Goal: Book appointment/travel/reservation

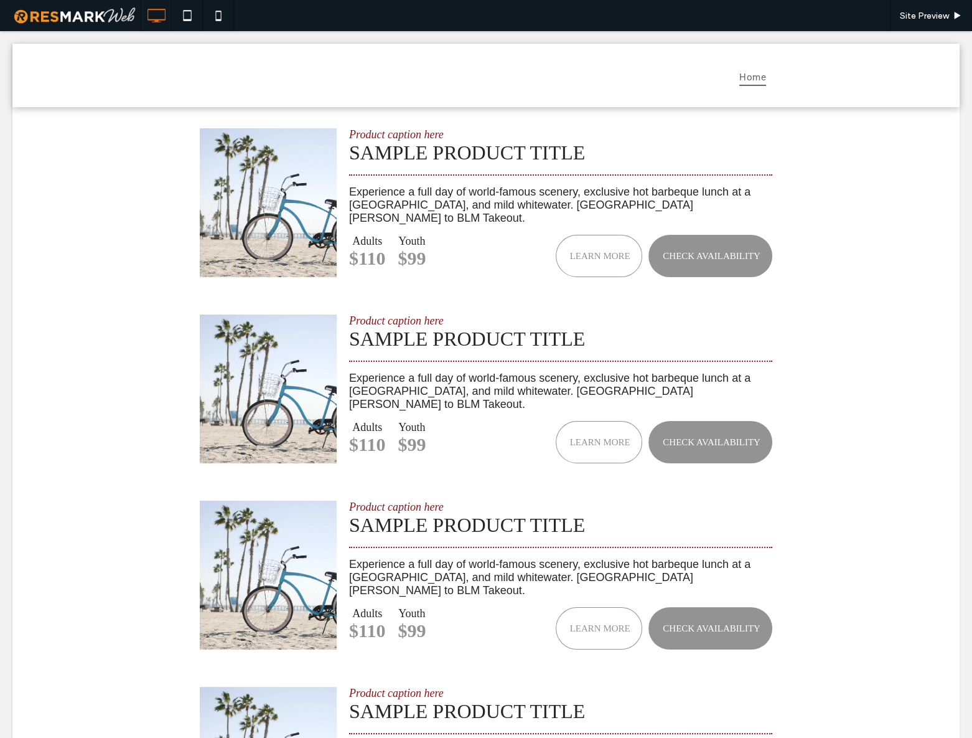
click at [853, 373] on div "Product caption here Sample Product Title Experience a full day of world-famous…" at bounding box center [485, 481] width 947 height 751
click at [892, 368] on div "Product caption here Sample Product Title Experience a full day of world-famous…" at bounding box center [485, 481] width 947 height 751
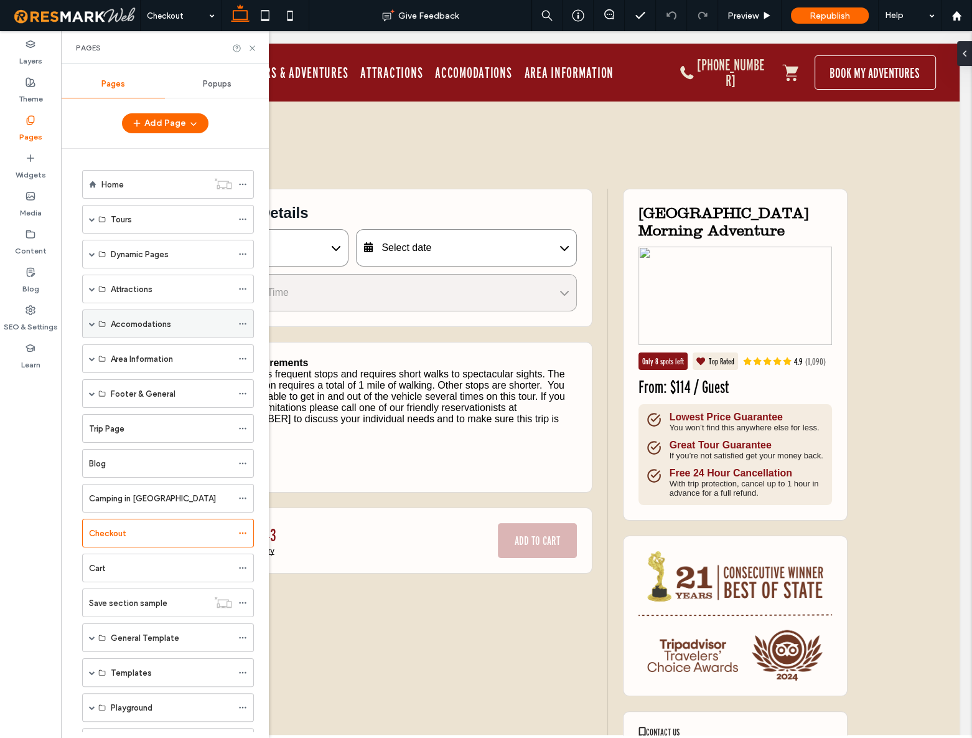
click at [89, 324] on span at bounding box center [92, 324] width 6 height 6
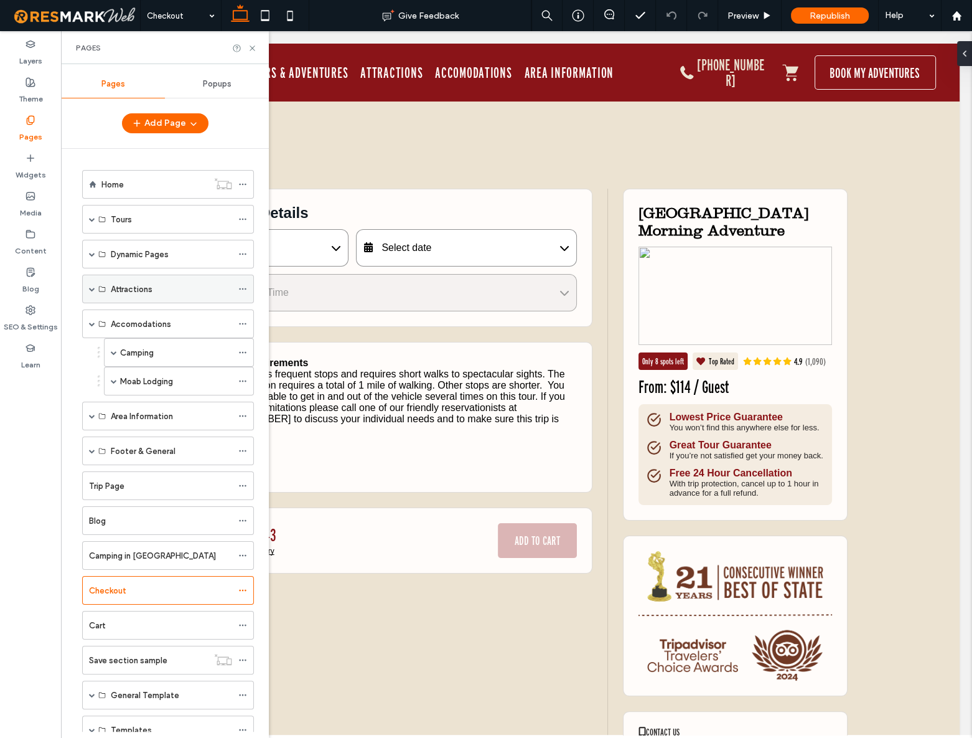
click at [82, 287] on div "Attractions" at bounding box center [168, 289] width 172 height 29
click at [90, 290] on span at bounding box center [92, 289] width 6 height 6
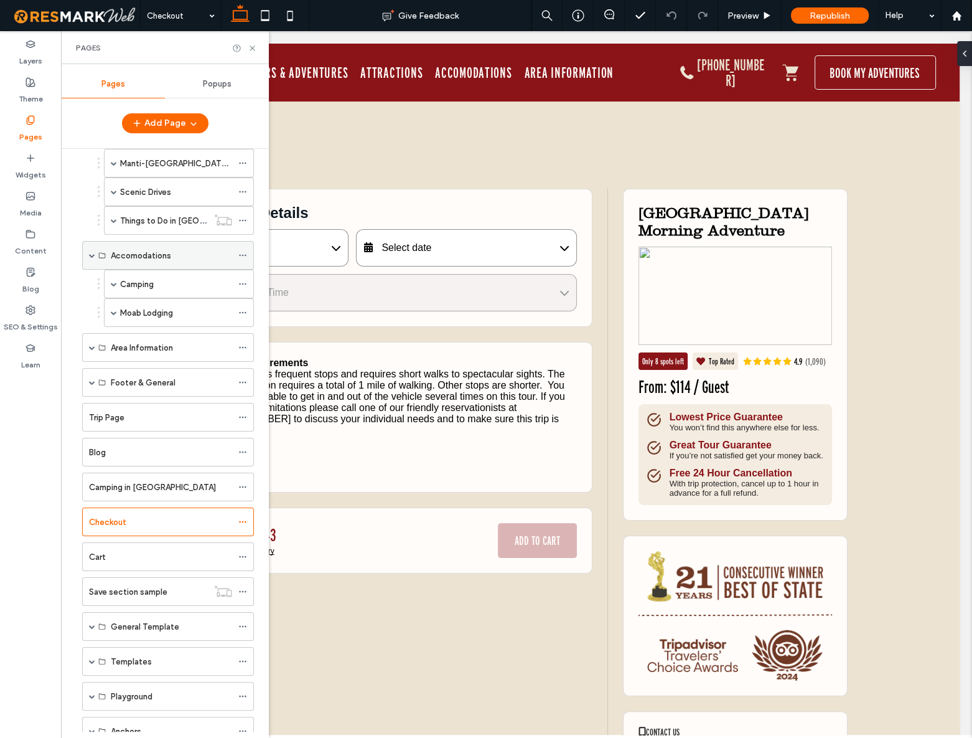
scroll to position [169, 0]
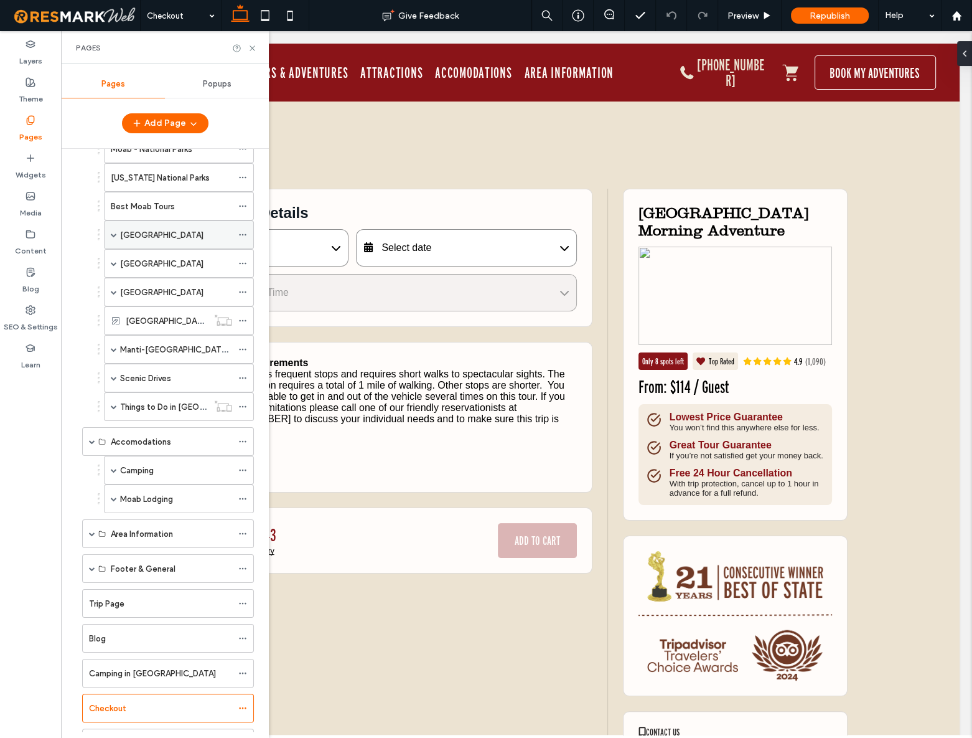
click at [118, 231] on div "Arches National Park" at bounding box center [179, 234] width 150 height 29
click at [113, 233] on span at bounding box center [114, 235] width 6 height 6
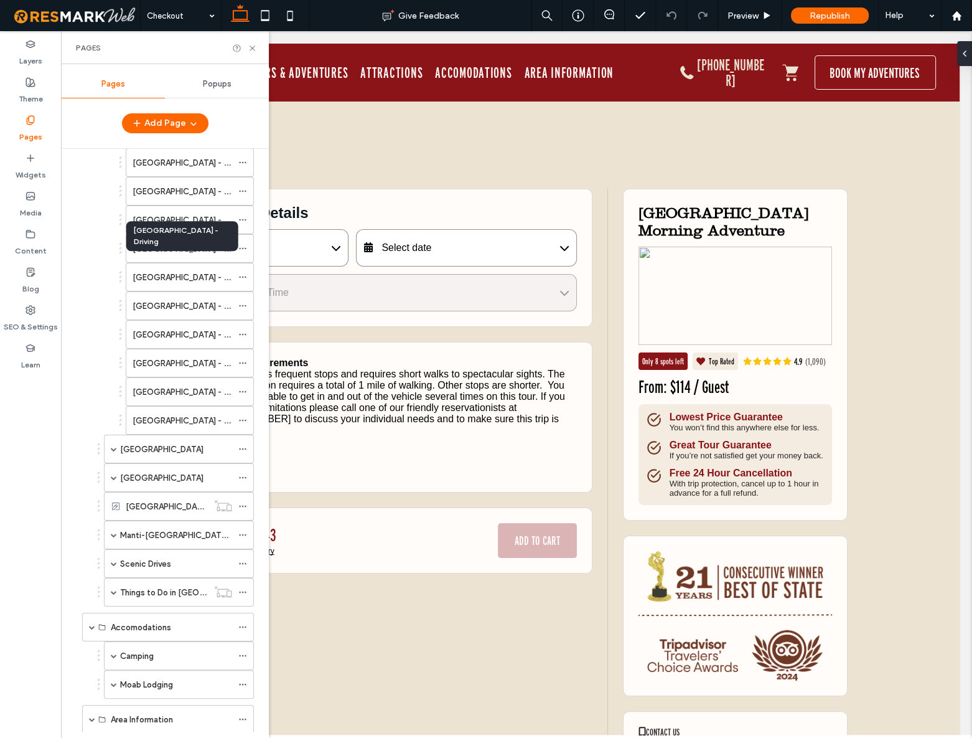
scroll to position [339, 0]
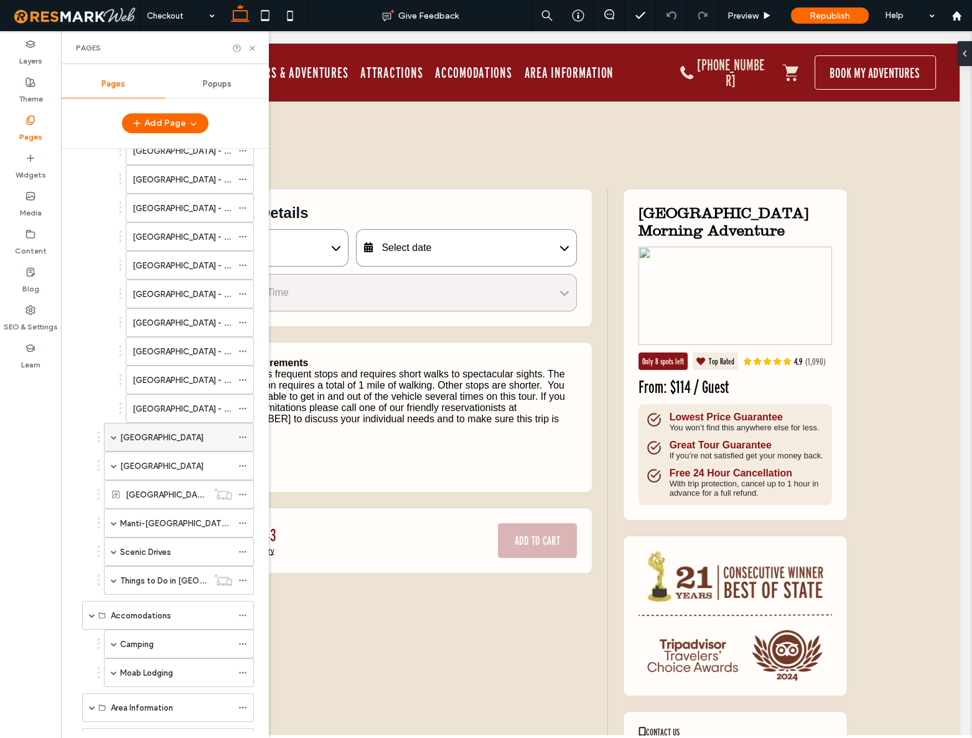
click at [113, 437] on span at bounding box center [114, 436] width 6 height 27
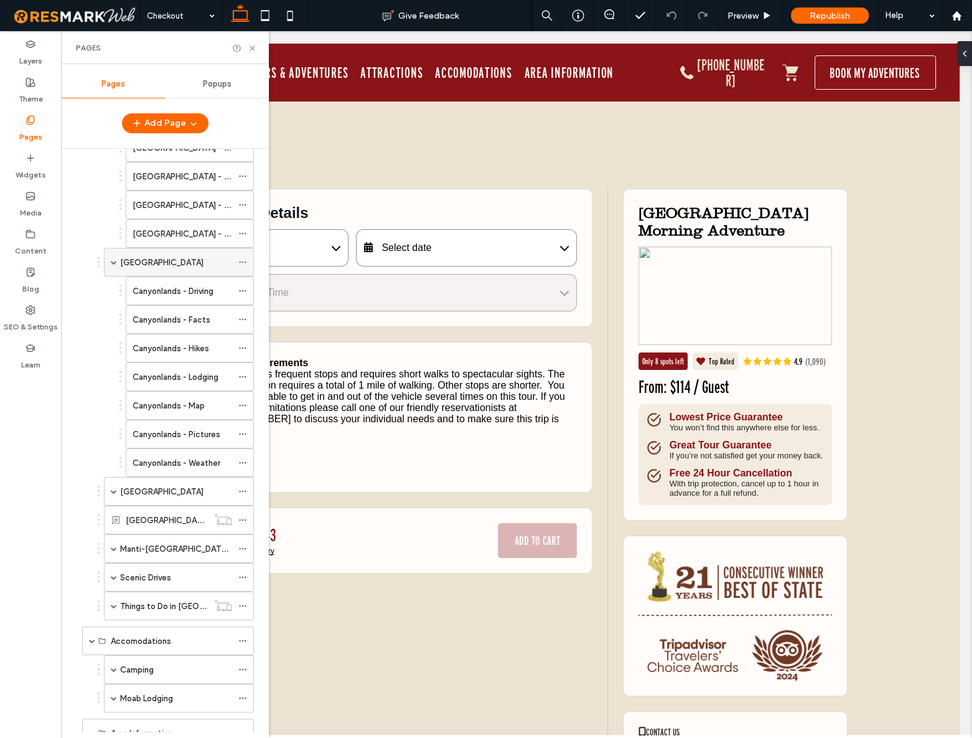
scroll to position [565, 0]
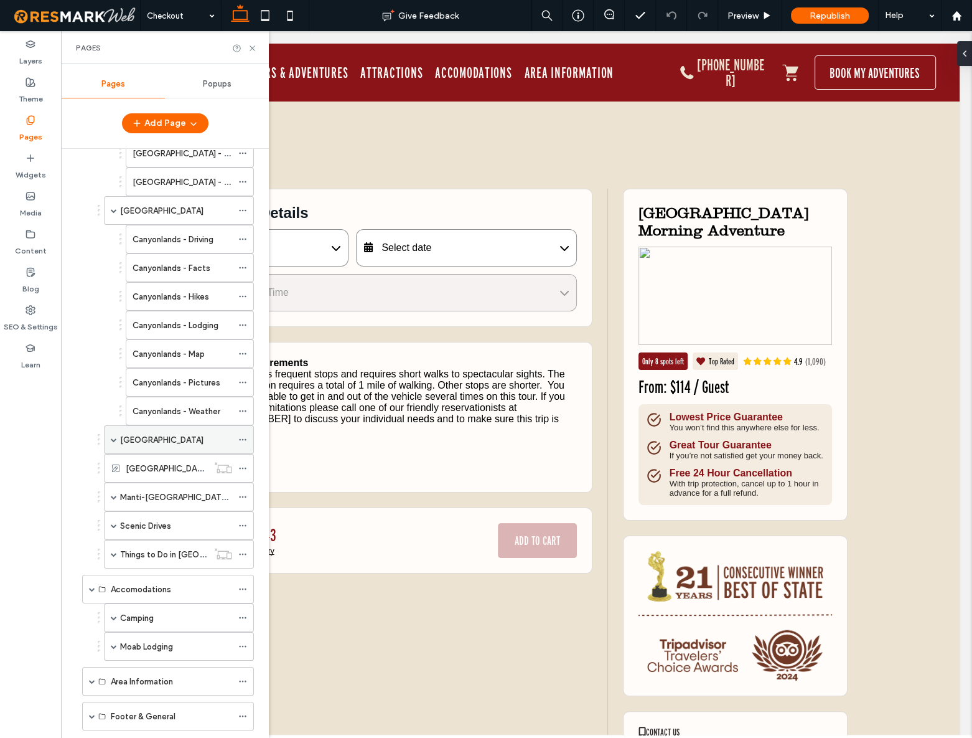
click at [112, 436] on span at bounding box center [114, 439] width 6 height 6
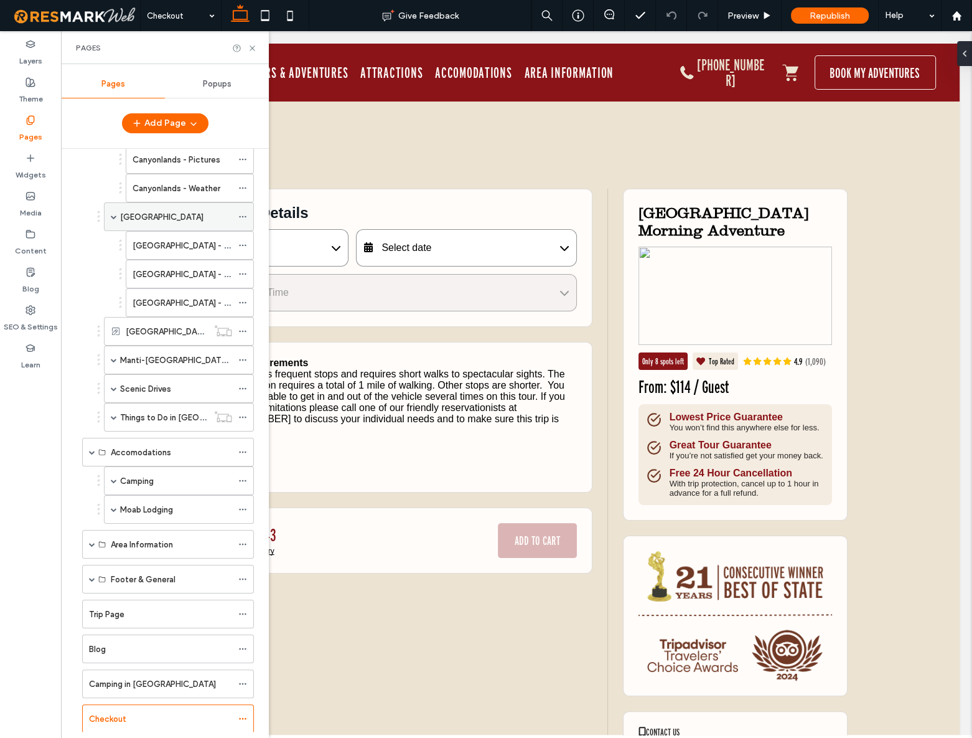
scroll to position [791, 0]
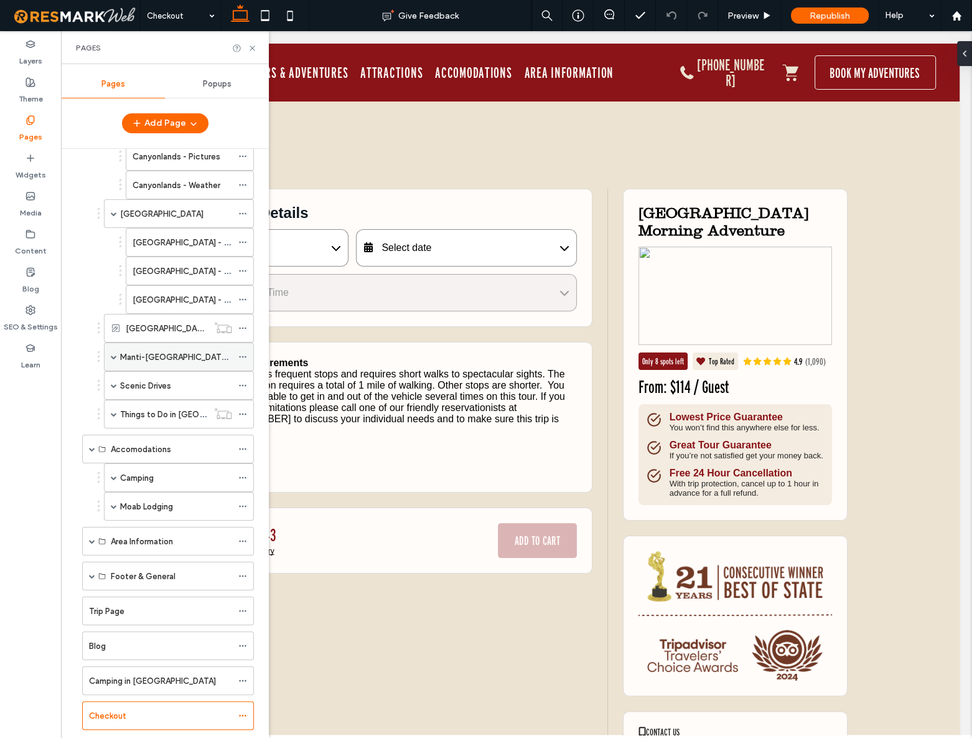
click at [116, 354] on span at bounding box center [114, 357] width 6 height 6
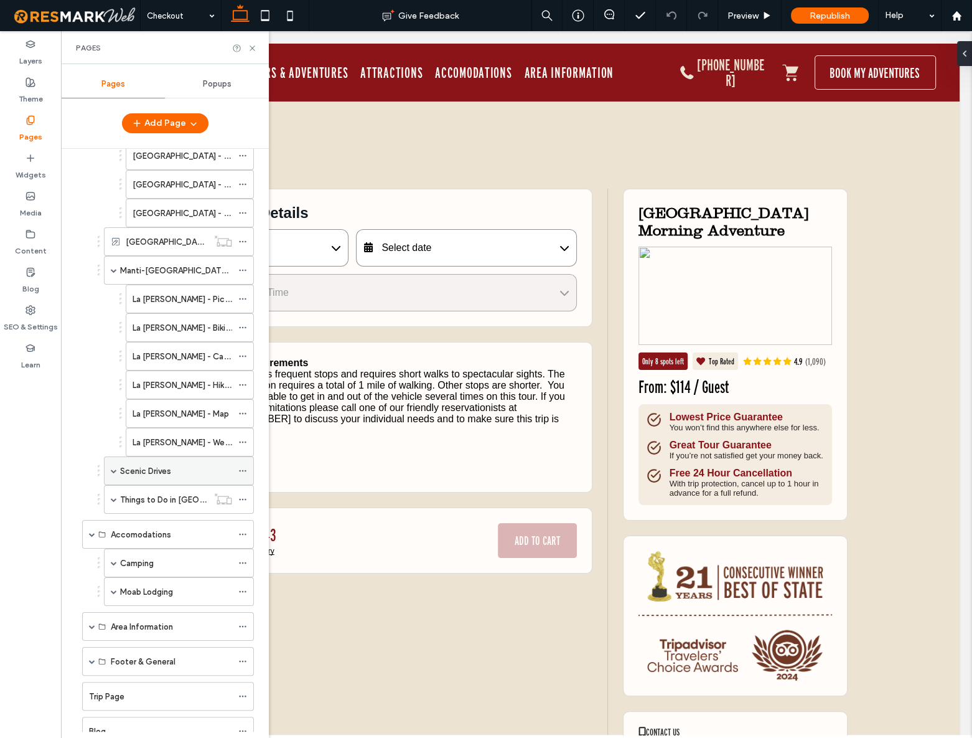
scroll to position [904, 0]
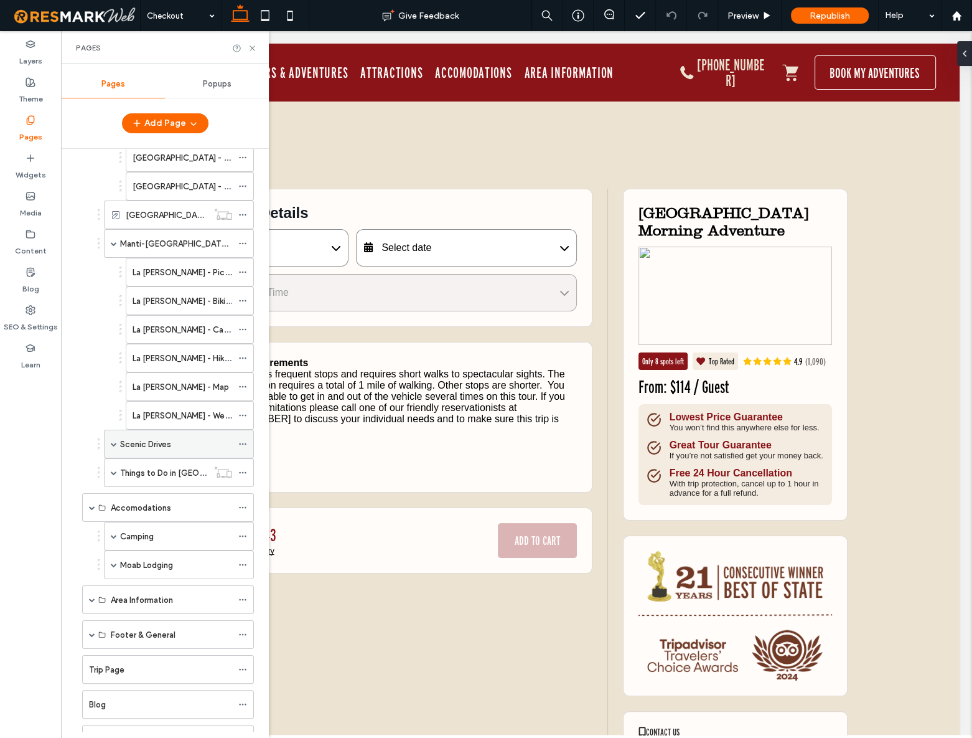
click at [113, 441] on span at bounding box center [114, 444] width 6 height 6
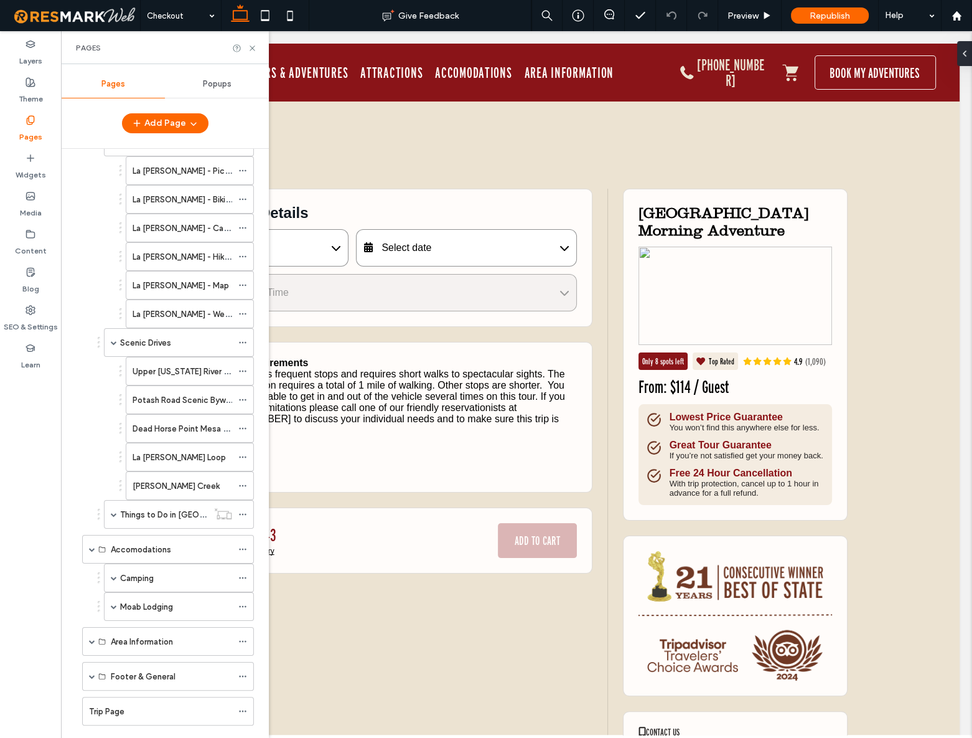
scroll to position [1018, 0]
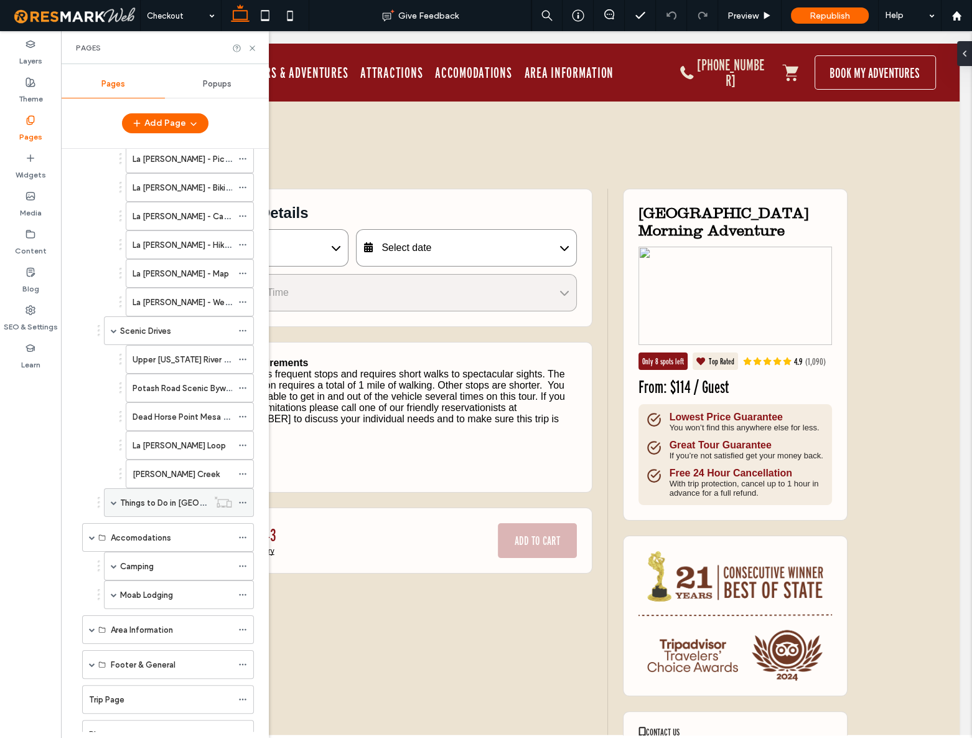
click at [113, 499] on span at bounding box center [114, 502] width 6 height 6
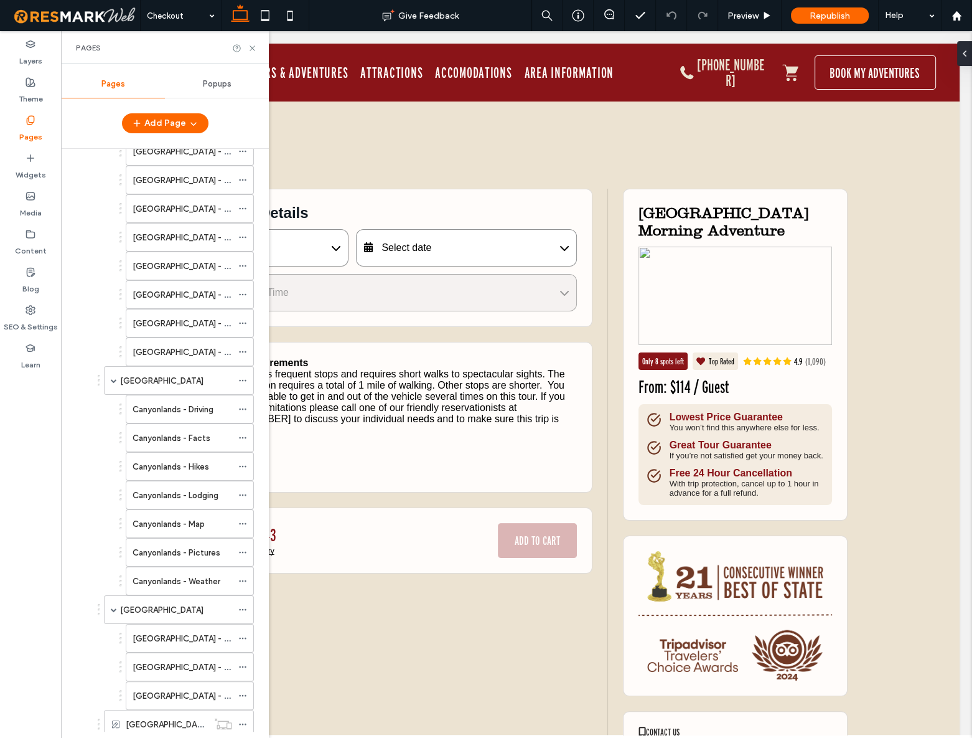
scroll to position [0, 0]
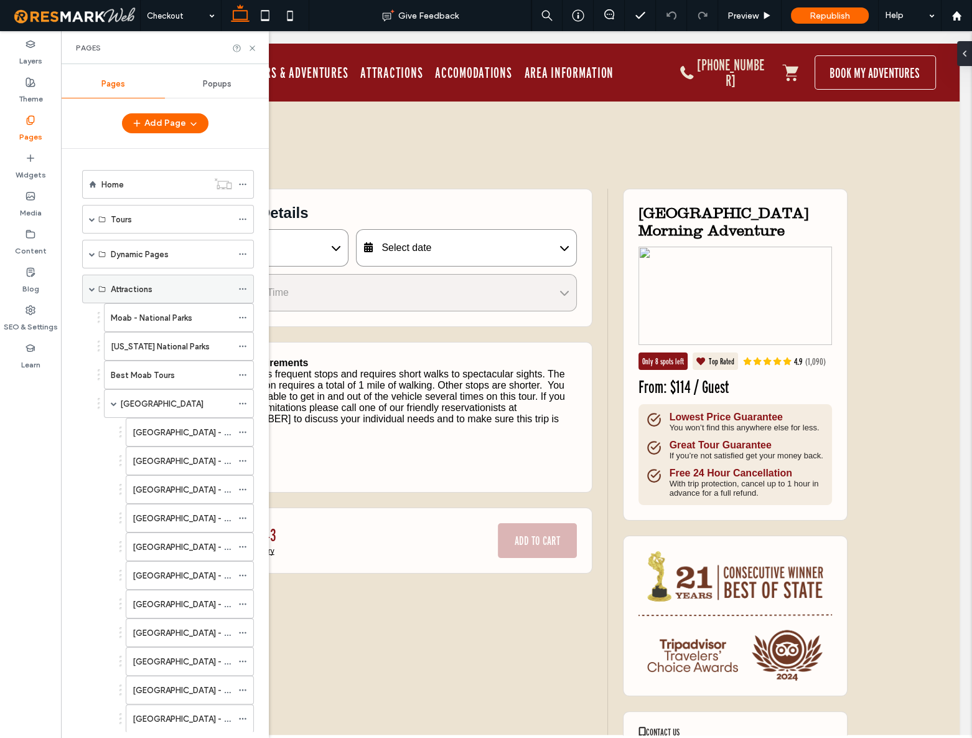
click at [93, 288] on span at bounding box center [92, 289] width 6 height 6
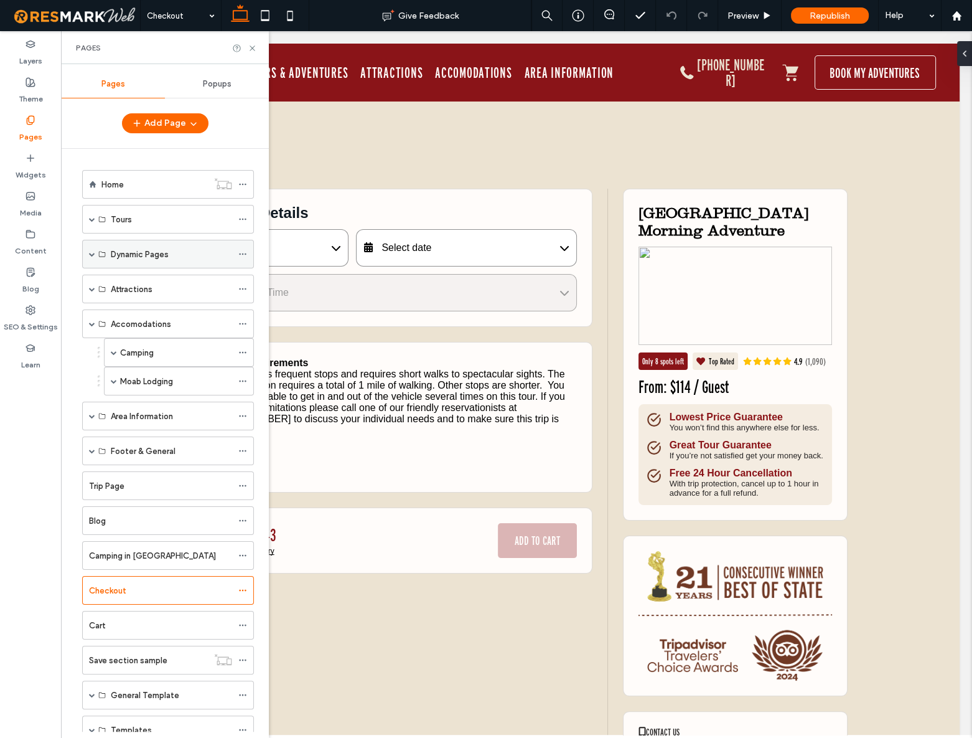
click at [93, 248] on span at bounding box center [92, 253] width 6 height 27
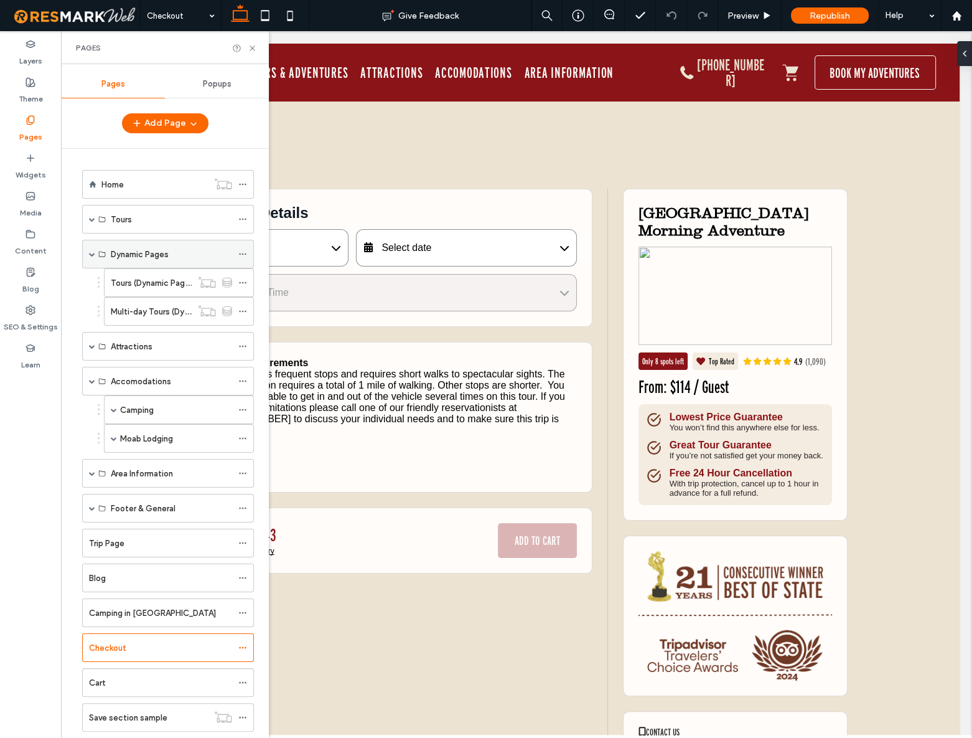
click at [93, 248] on span at bounding box center [92, 253] width 6 height 27
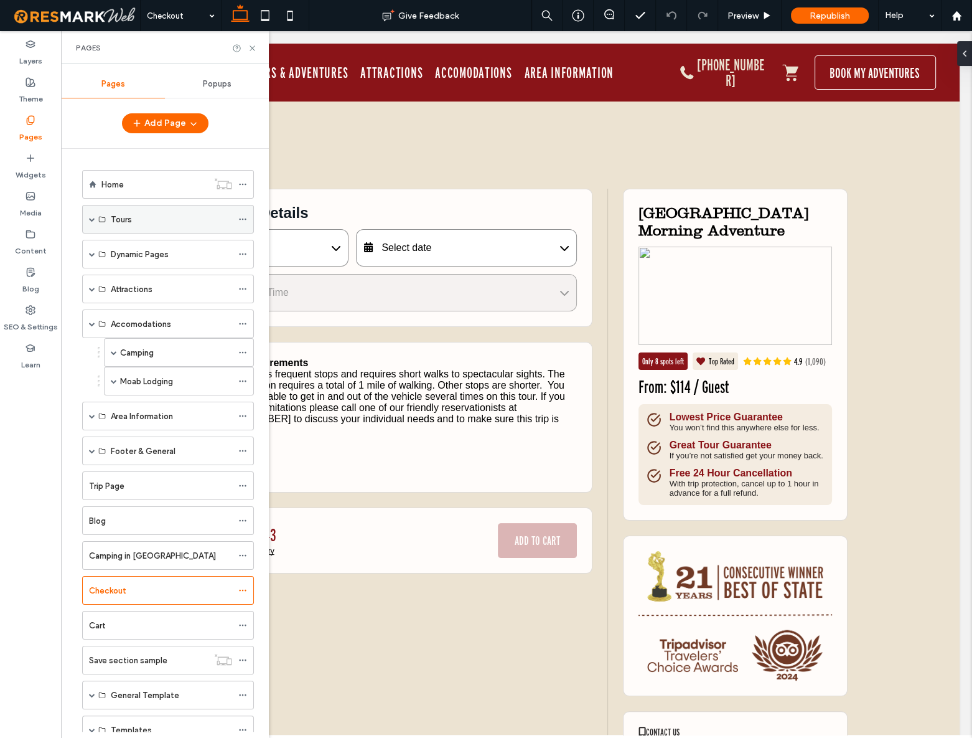
click at [90, 219] on span at bounding box center [92, 219] width 6 height 6
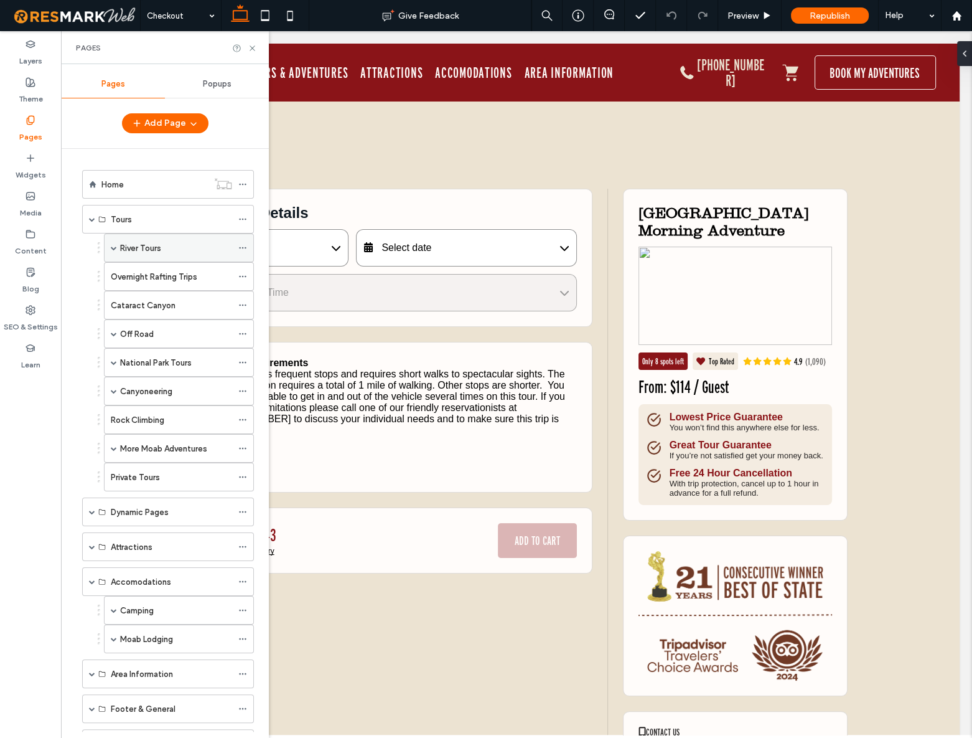
click at [112, 247] on span at bounding box center [114, 248] width 6 height 6
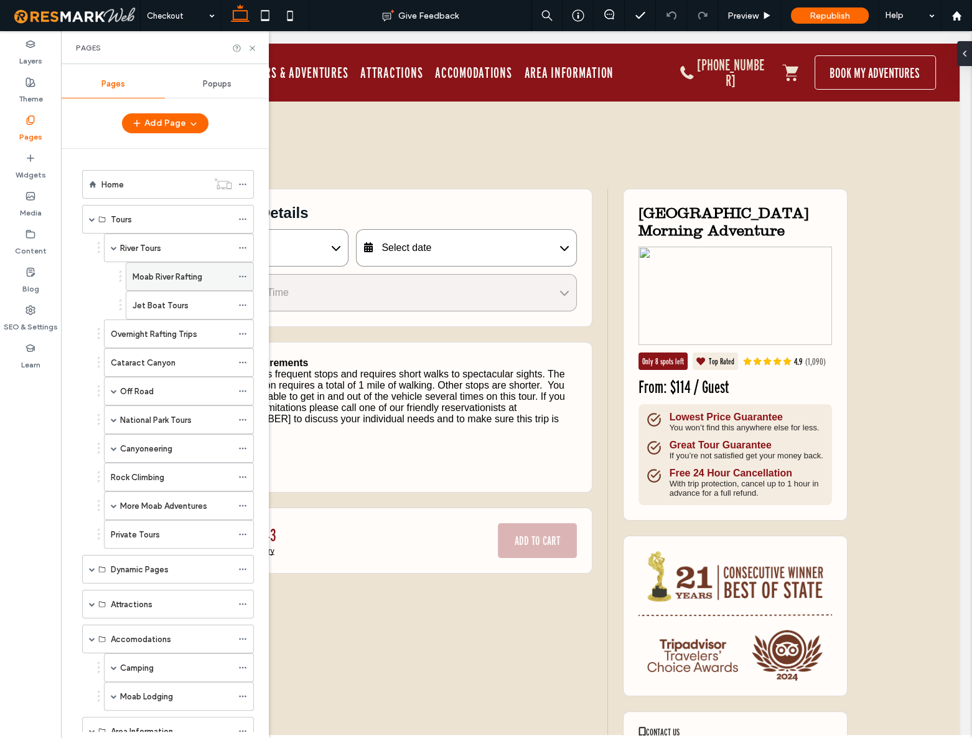
click at [178, 279] on label "Moab River Rafting" at bounding box center [168, 277] width 70 height 22
click at [255, 45] on use at bounding box center [252, 47] width 5 height 5
